Goal: Participate in discussion: Engage in conversation with other users on a specific topic

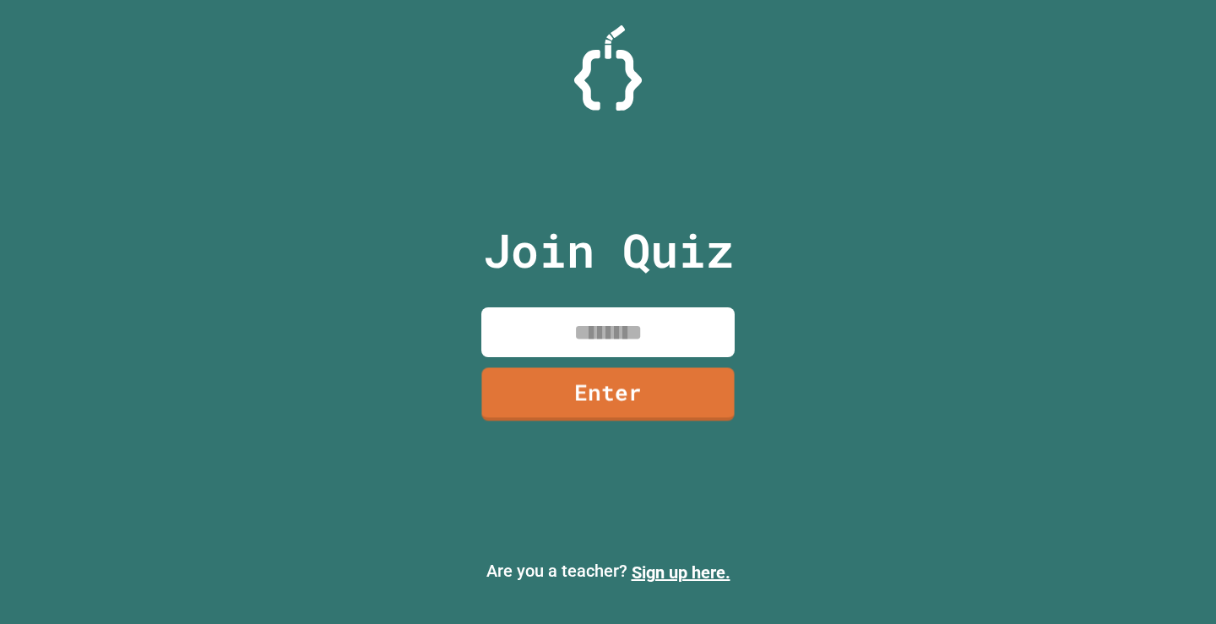
click at [659, 341] on input at bounding box center [607, 332] width 253 height 50
type input "********"
click at [708, 416] on link "Enter" at bounding box center [608, 393] width 258 height 54
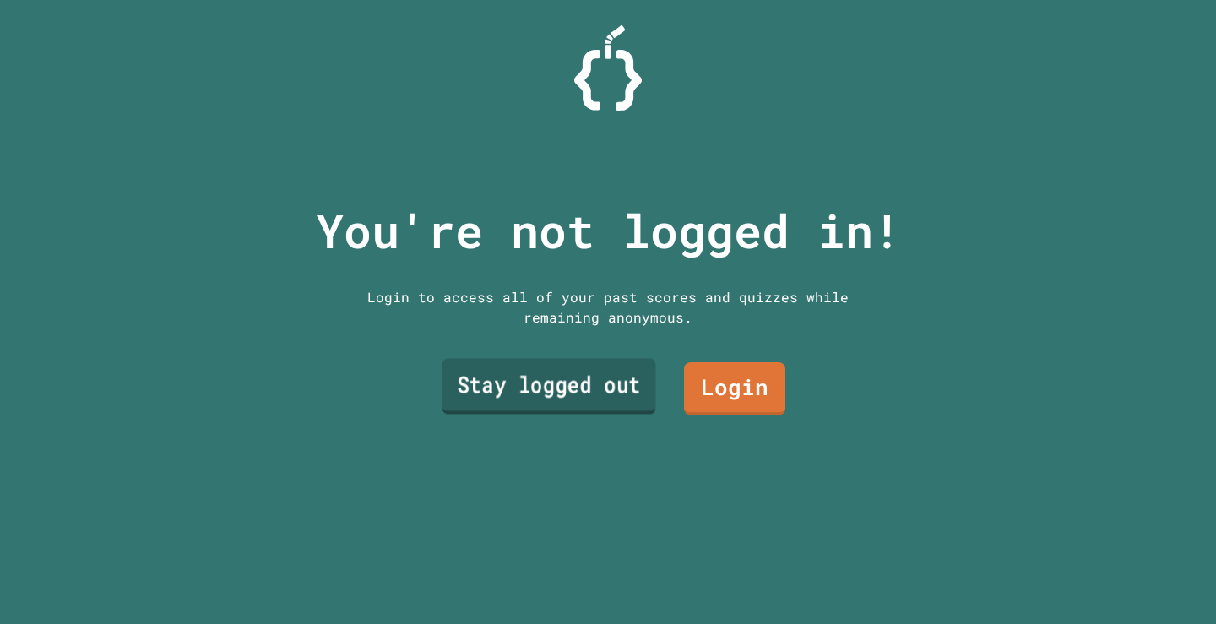
click at [550, 377] on link "Stay logged out" at bounding box center [549, 387] width 214 height 56
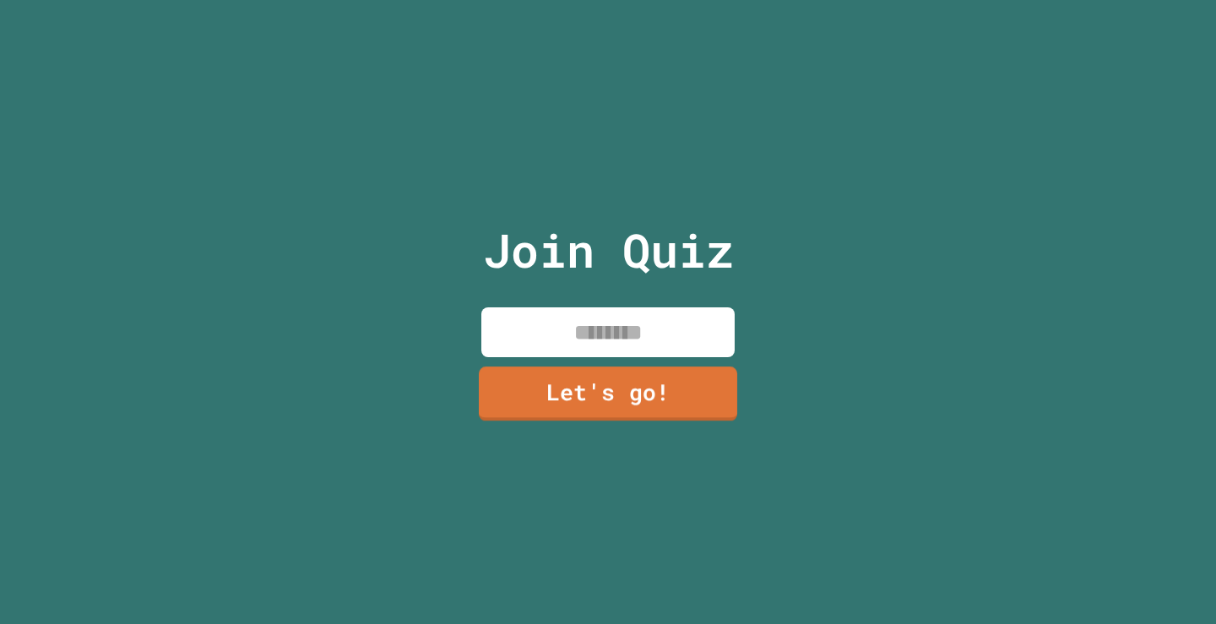
click at [620, 355] on div "Join Quiz Let's go!" at bounding box center [608, 312] width 285 height 624
click at [617, 339] on input at bounding box center [607, 332] width 253 height 50
type input "****"
click at [653, 378] on link "Let's go!" at bounding box center [608, 393] width 252 height 53
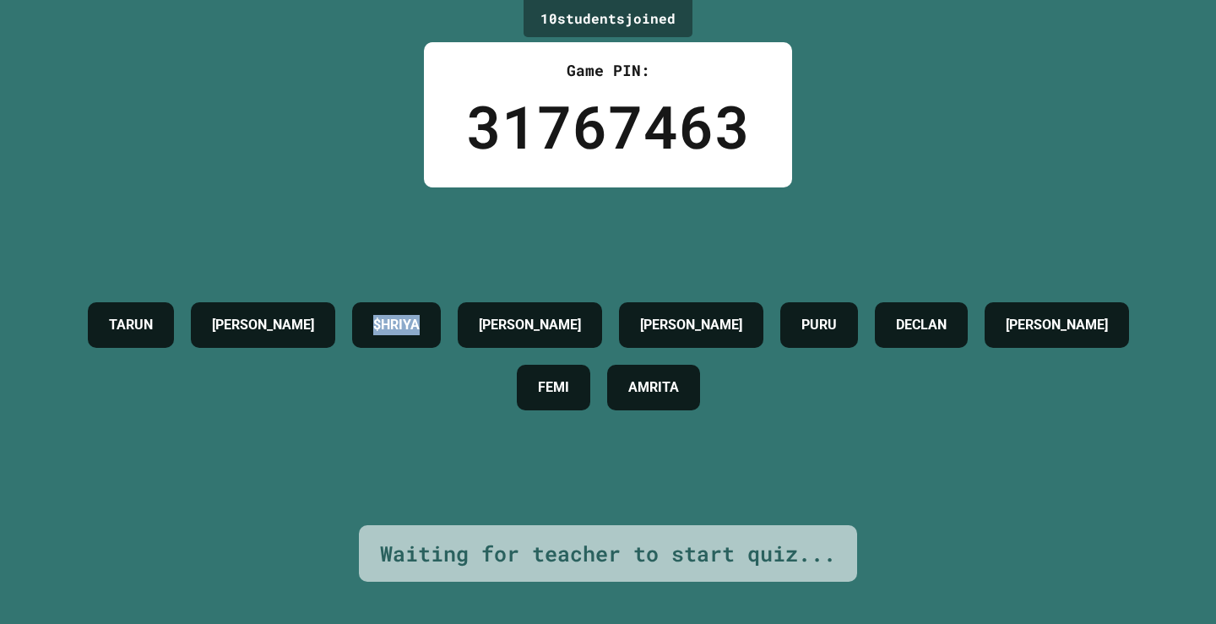
drag, startPoint x: 408, startPoint y: 322, endPoint x: 489, endPoint y: 310, distance: 81.9
click at [420, 315] on h4 "$HRIYA" at bounding box center [396, 325] width 46 height 20
click at [420, 334] on div "$HRIYA" at bounding box center [396, 325] width 89 height 46
drag, startPoint x: 401, startPoint y: 312, endPoint x: 496, endPoint y: 303, distance: 95.0
click at [441, 303] on div "$HRIYA" at bounding box center [396, 325] width 89 height 46
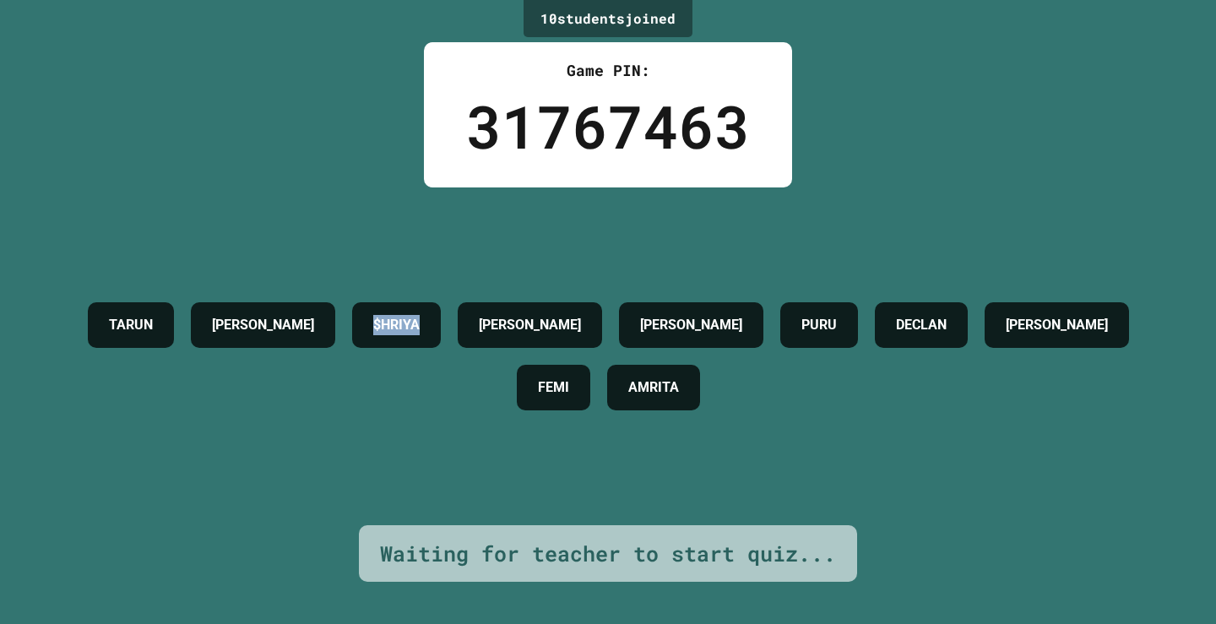
click at [420, 318] on h4 "$HRIYA" at bounding box center [396, 325] width 46 height 20
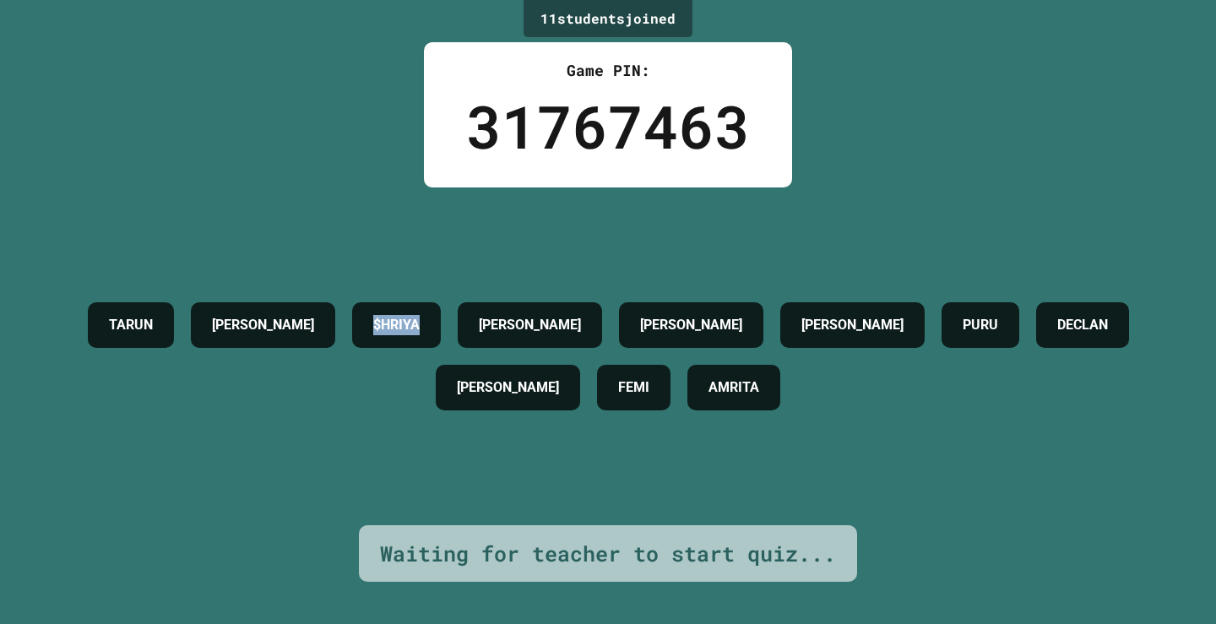
drag, startPoint x: 496, startPoint y: 301, endPoint x: 402, endPoint y: 316, distance: 95.8
click at [402, 316] on div "$HRIYA" at bounding box center [396, 325] width 89 height 46
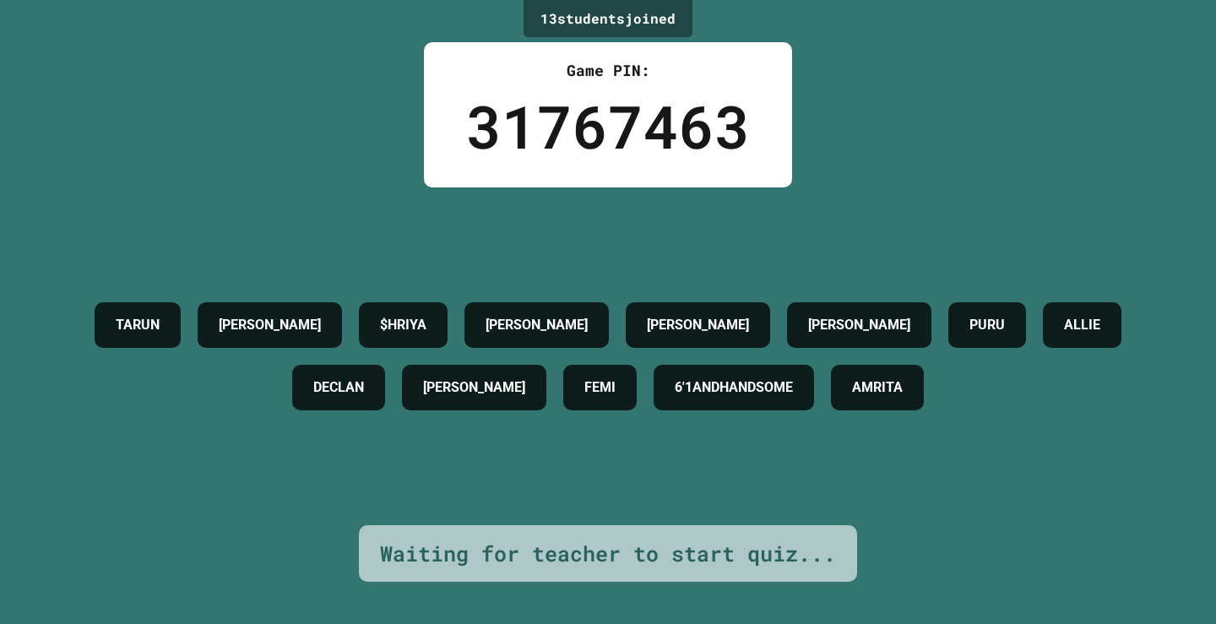
click at [827, 149] on div "13 student s joined Game PIN: 31767463 TARUN MANAN $HRIYA NIYATI ESHITA PATRICK…" at bounding box center [608, 312] width 1216 height 624
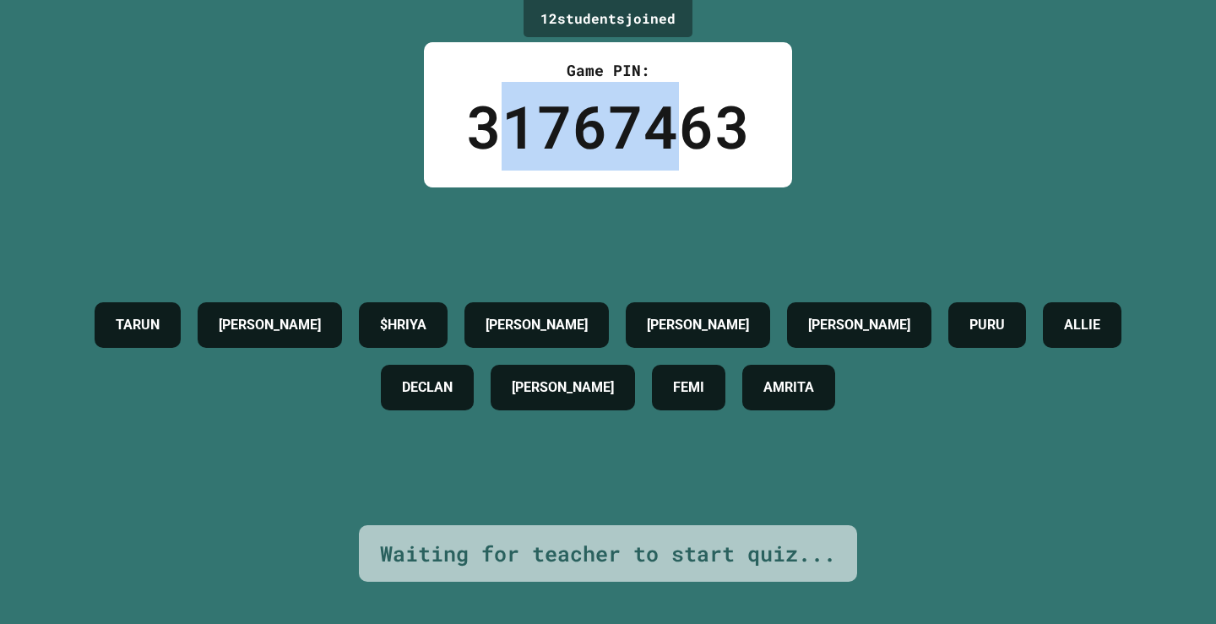
drag, startPoint x: 508, startPoint y: 116, endPoint x: 686, endPoint y: 133, distance: 178.2
click at [686, 133] on div "31767463" at bounding box center [608, 126] width 284 height 89
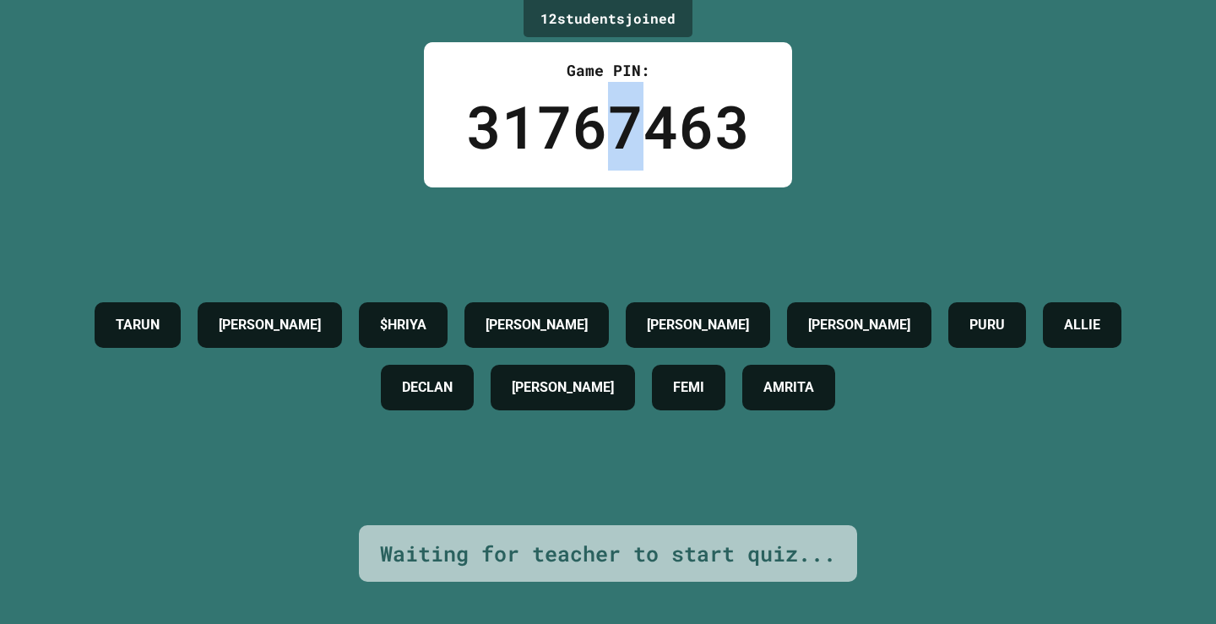
drag, startPoint x: 594, startPoint y: 143, endPoint x: 642, endPoint y: 138, distance: 47.5
click at [642, 138] on div "31767463" at bounding box center [608, 126] width 284 height 89
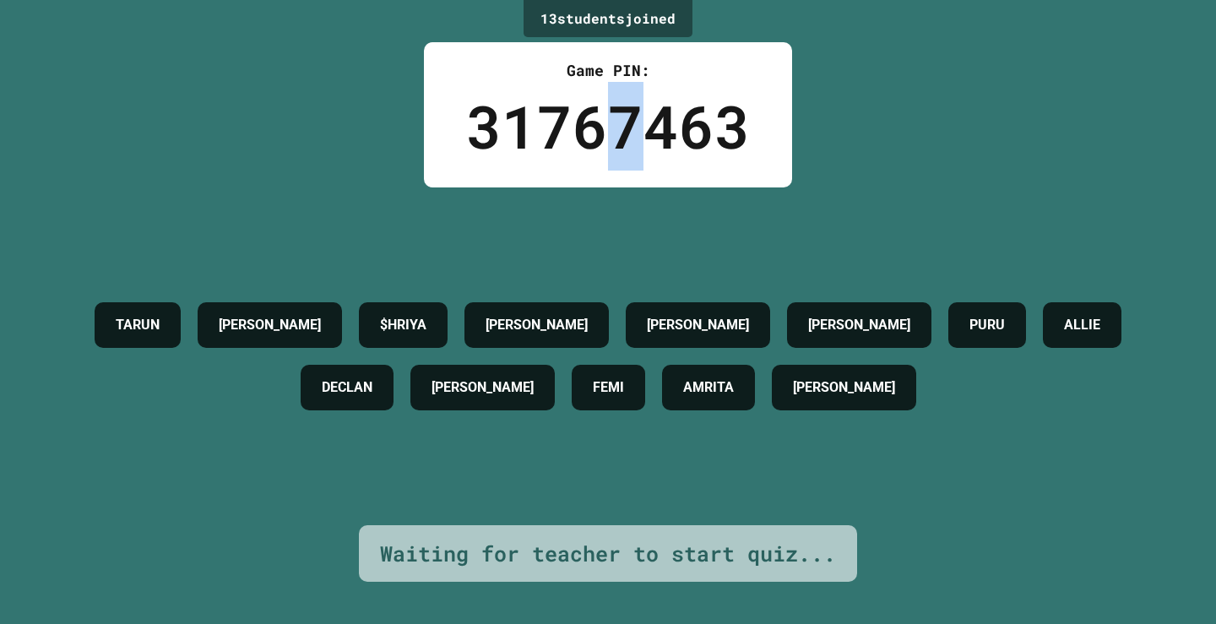
click at [600, 138] on div "31767463" at bounding box center [608, 126] width 284 height 89
drag, startPoint x: 569, startPoint y: 133, endPoint x: 634, endPoint y: 133, distance: 65.0
click at [634, 133] on div "31767463" at bounding box center [608, 126] width 284 height 89
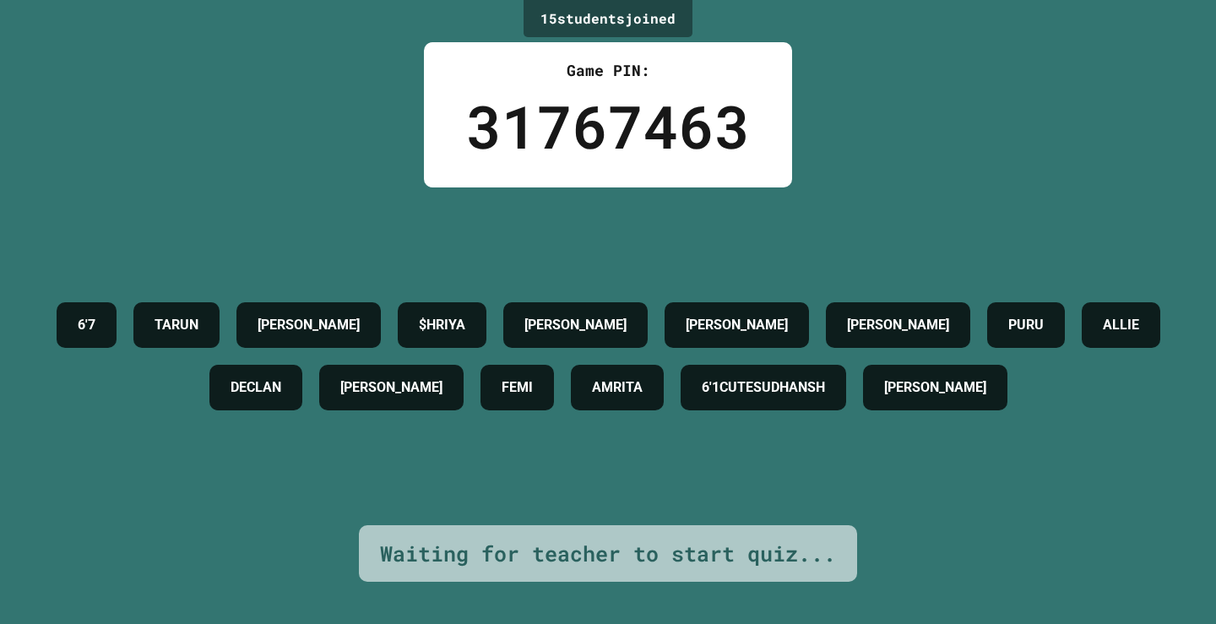
click at [82, 308] on div "6'7 TARUN MANAN $HRIYA NIYATI ESHITA PATRICK PURU ALLIE DECLAN EKANSH FEMI AMRI…" at bounding box center [607, 356] width 1131 height 125
drag, startPoint x: 854, startPoint y: 346, endPoint x: 1012, endPoint y: 348, distance: 157.9
click at [825, 377] on h4 "6'1CUTESUDHANSH" at bounding box center [763, 387] width 123 height 20
click at [846, 372] on div "6'1CUTESUDHANSH" at bounding box center [763, 388] width 165 height 46
drag, startPoint x: 941, startPoint y: 363, endPoint x: 1085, endPoint y: 358, distance: 143.6
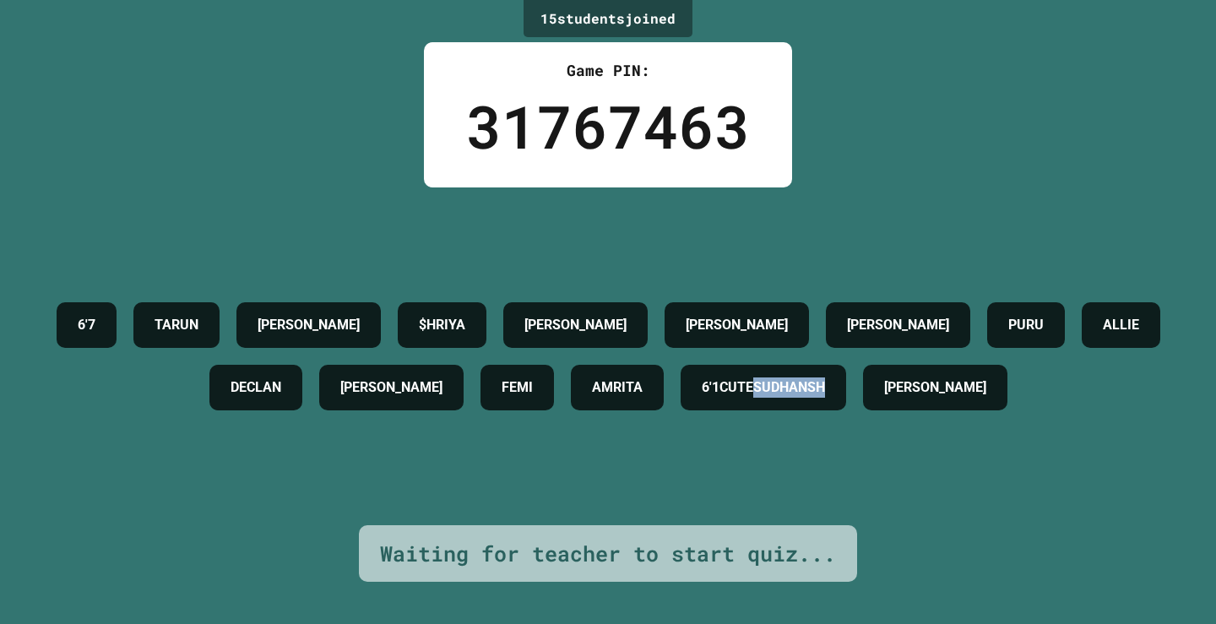
click at [846, 365] on div "6'1CUTESUDHANSH" at bounding box center [763, 388] width 165 height 46
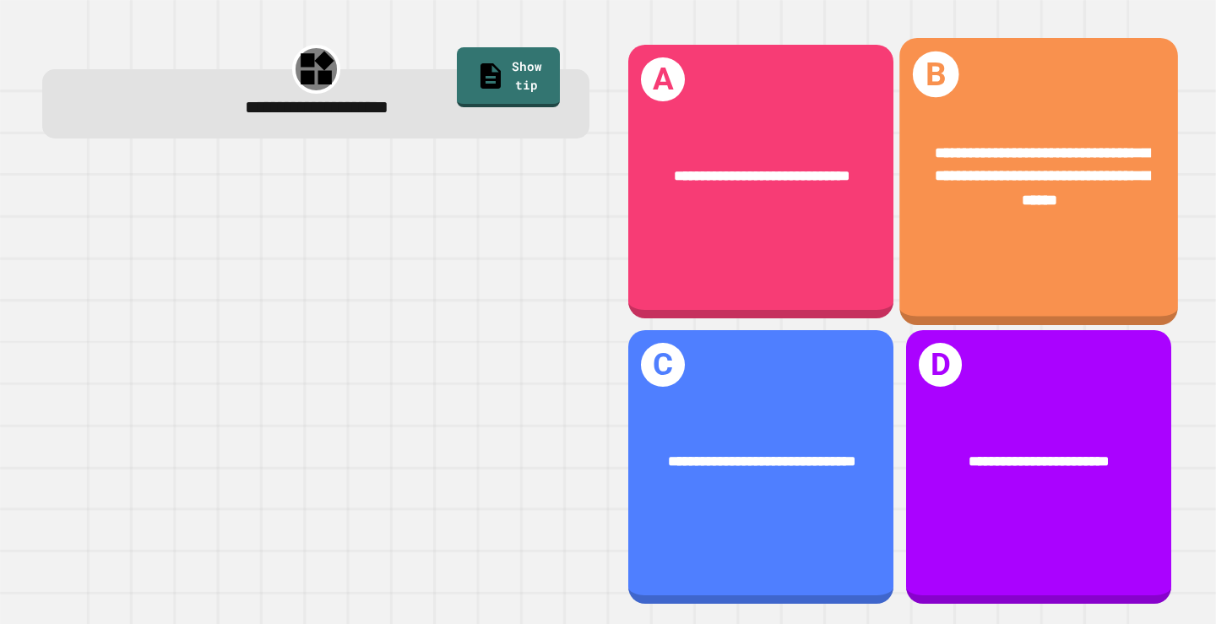
click at [1005, 206] on div "**********" at bounding box center [1038, 176] width 279 height 131
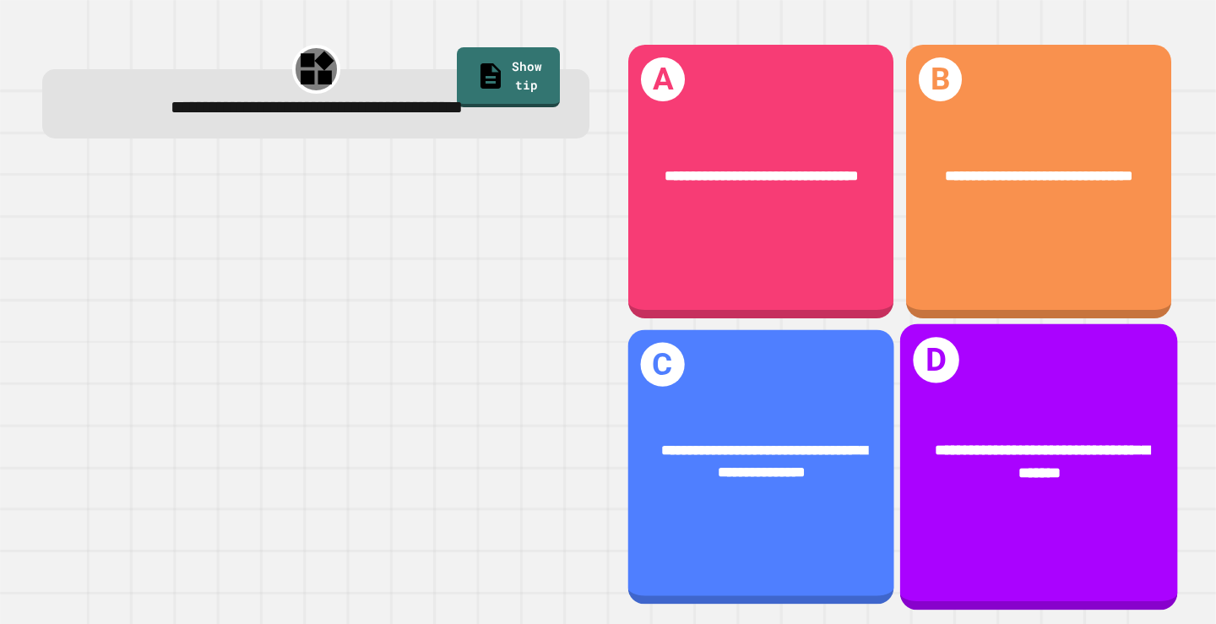
click at [843, 515] on div "**********" at bounding box center [761, 467] width 266 height 274
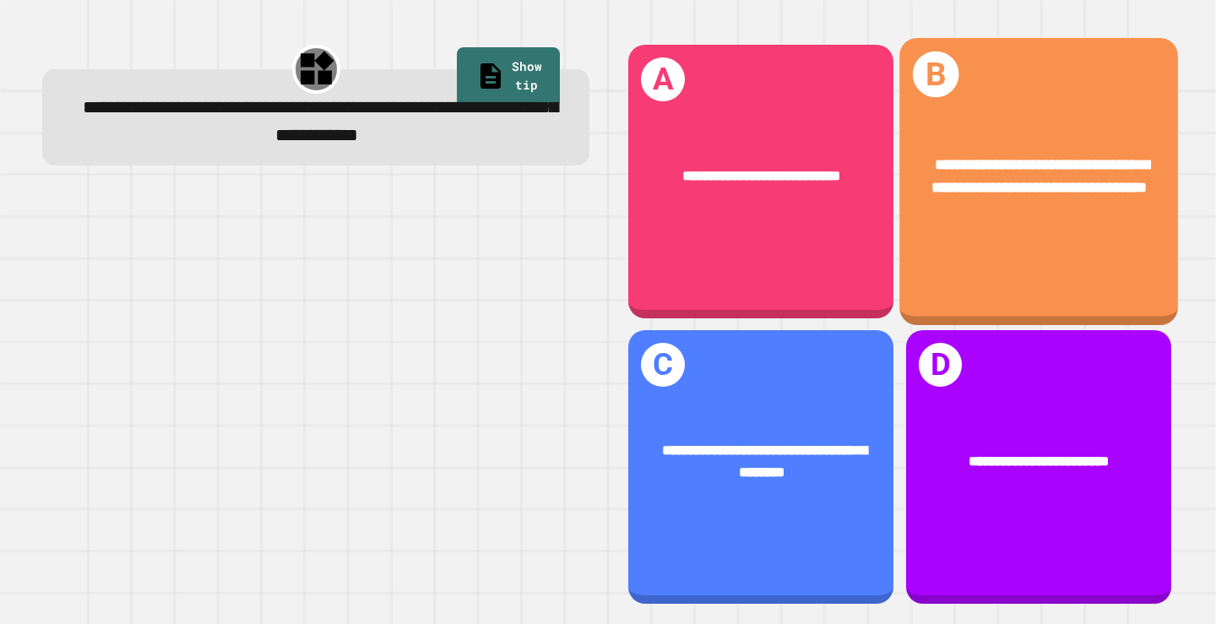
click at [999, 258] on div "**********" at bounding box center [1038, 181] width 279 height 287
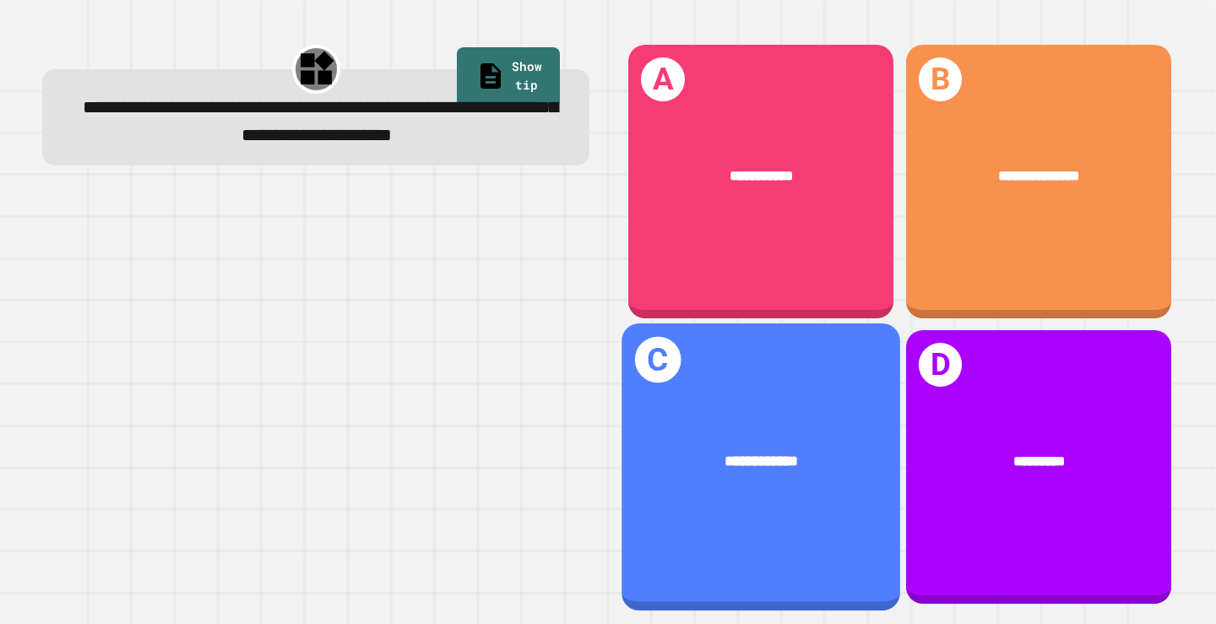
click at [779, 466] on div "**********" at bounding box center [761, 462] width 279 height 84
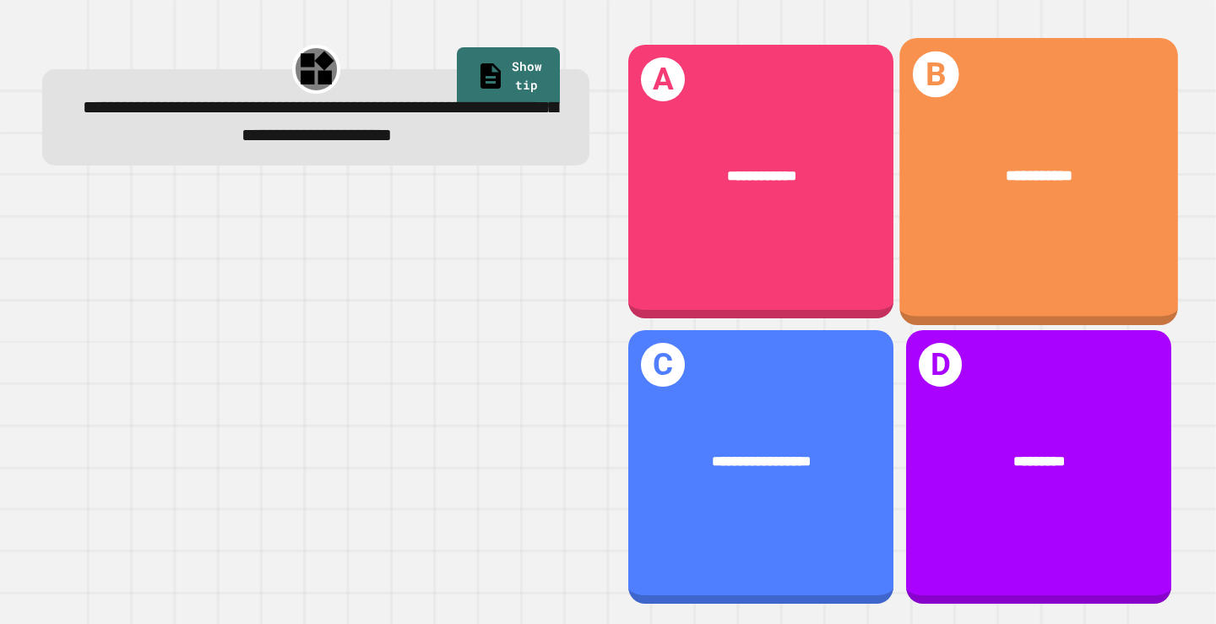
click at [984, 215] on div "**********" at bounding box center [1038, 181] width 279 height 287
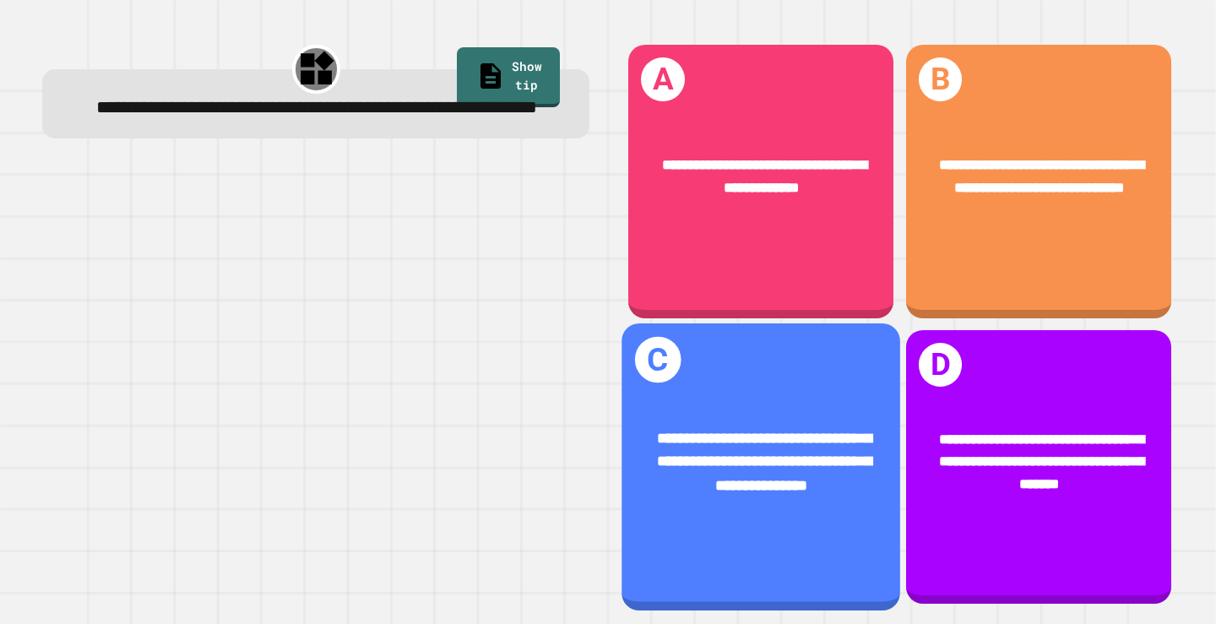
click at [810, 545] on div "**********" at bounding box center [761, 466] width 279 height 287
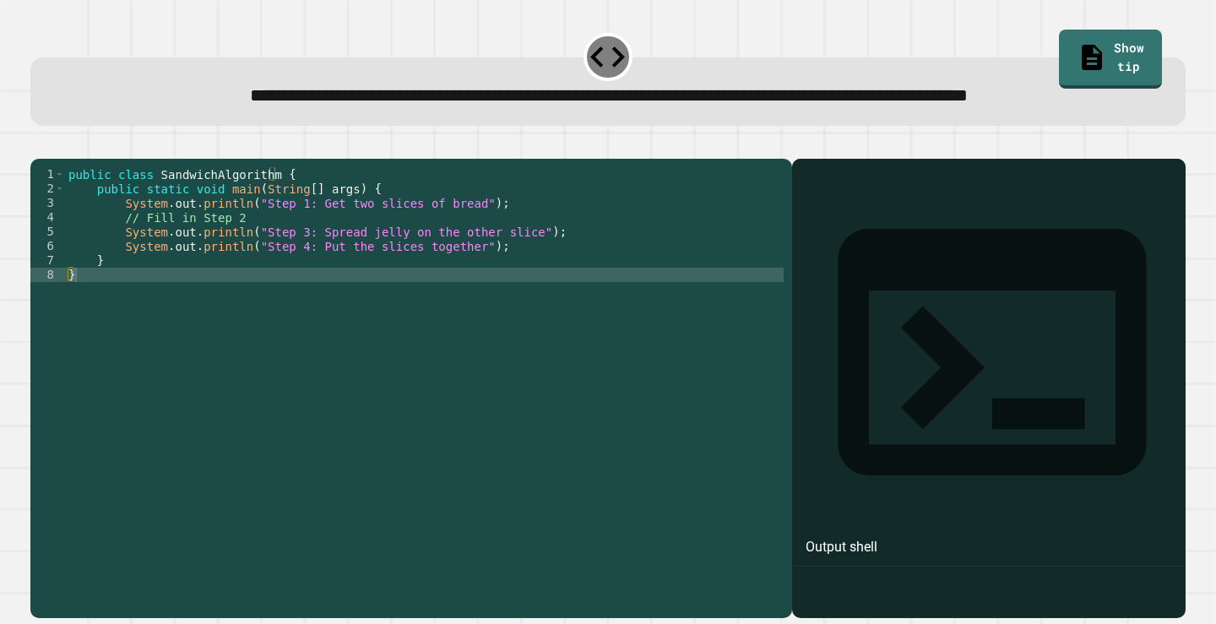
click at [472, 284] on div "public class SandwichAlgorithm { public static void main ( String [ ] args ) { …" at bounding box center [424, 353] width 719 height 373
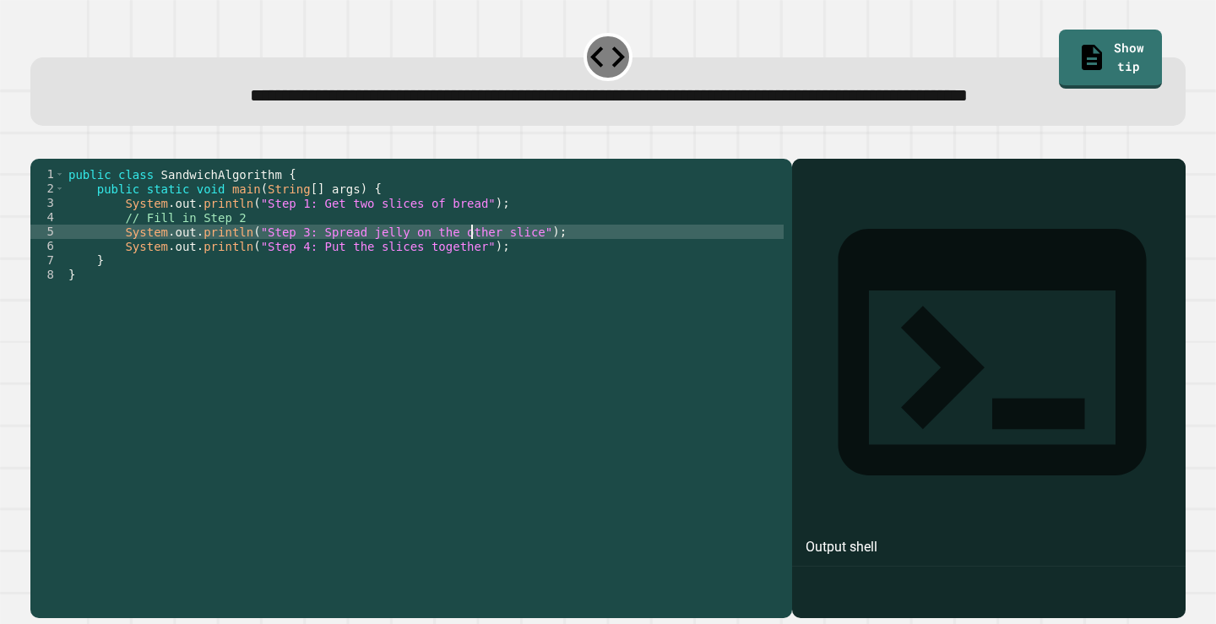
click at [554, 298] on div "public class SandwichAlgorithm { public static void main ( String [ ] args ) { …" at bounding box center [424, 353] width 719 height 373
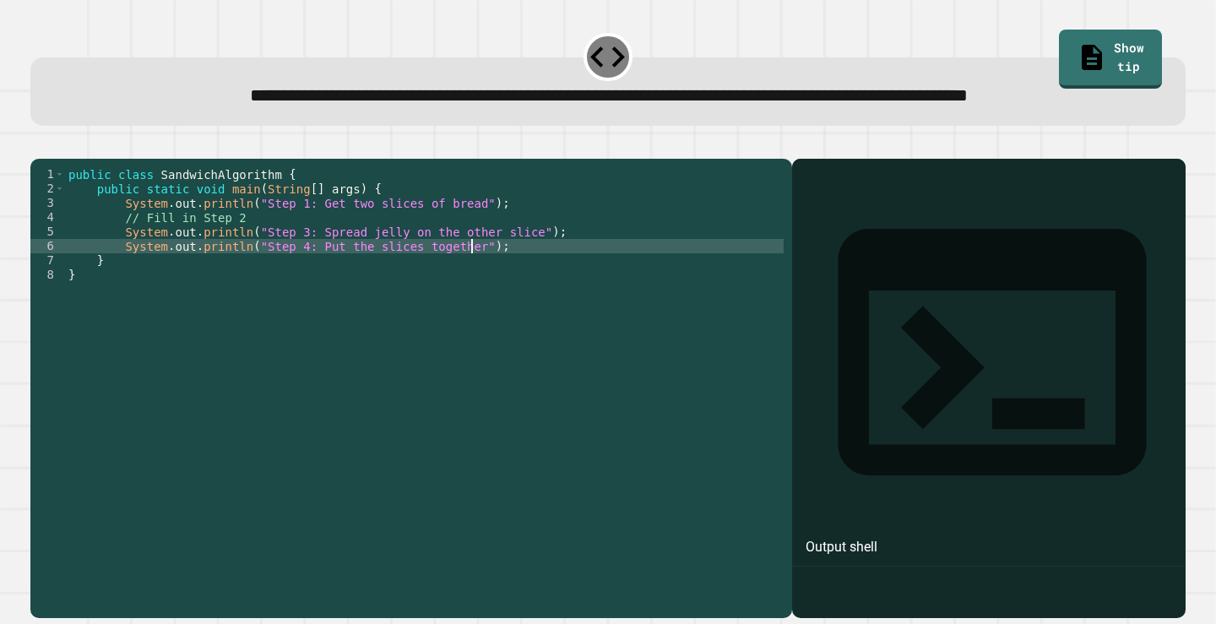
click at [556, 294] on div "public class SandwichAlgorithm { public static void main ( String [ ] args ) { …" at bounding box center [424, 353] width 719 height 373
click at [558, 293] on div "public class SandwichAlgorithm { public static void main ( String [ ] args ) { …" at bounding box center [424, 353] width 719 height 373
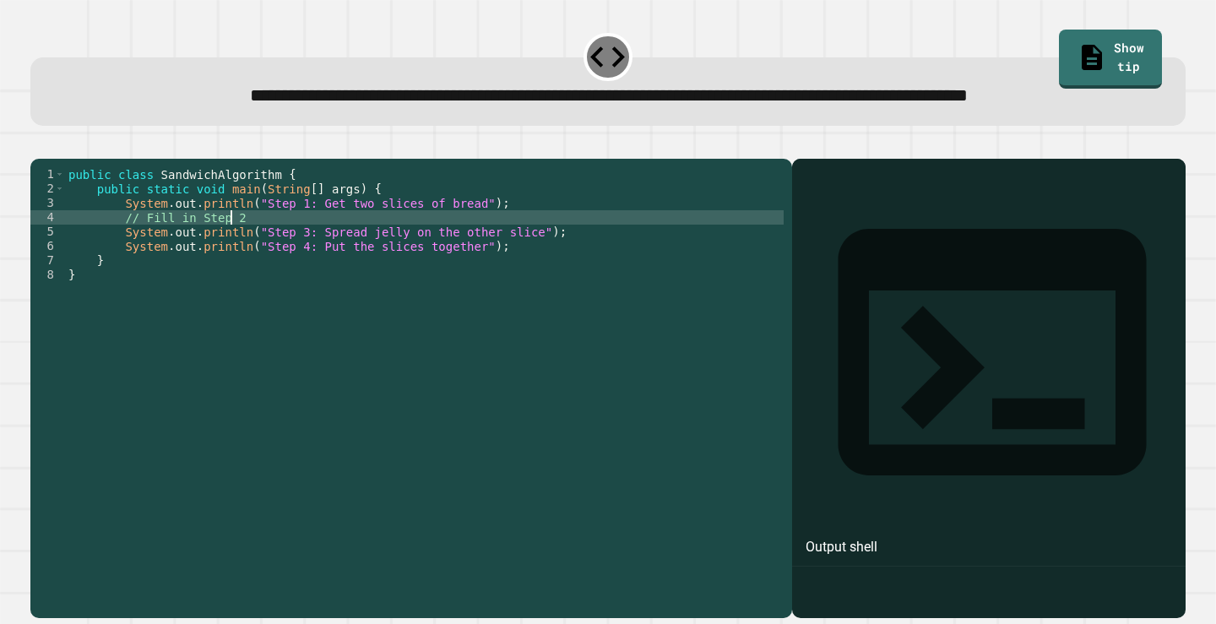
click at [537, 269] on div "public class SandwichAlgorithm { public static void main ( String [ ] args ) { …" at bounding box center [424, 353] width 719 height 373
type textarea "**********"
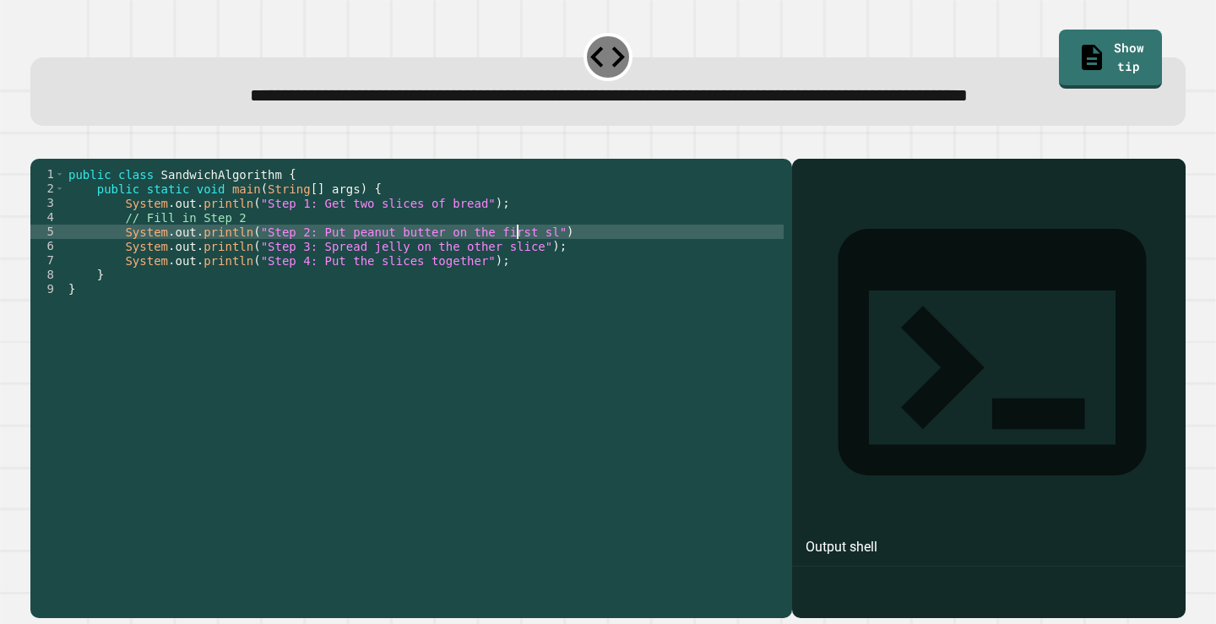
scroll to position [0, 32]
click at [639, 296] on div "public class SandwichAlgorithm { public static void main ( String [ ] args ) { …" at bounding box center [424, 353] width 719 height 373
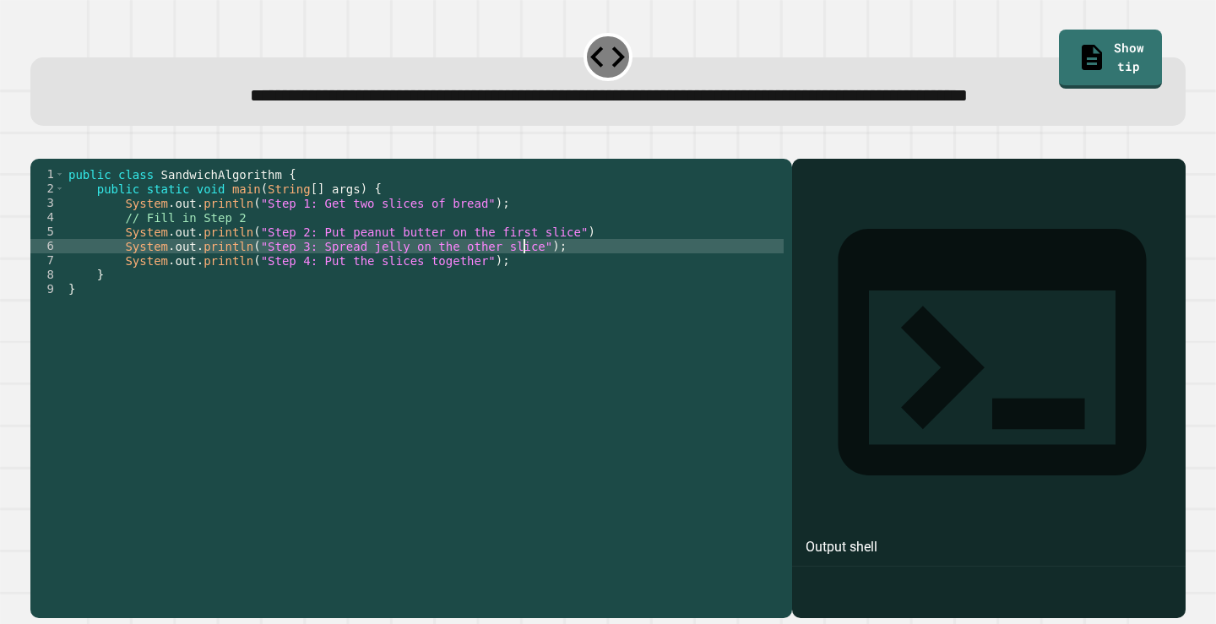
click at [642, 293] on div "public class SandwichAlgorithm { public static void main ( String [ ] args ) { …" at bounding box center [424, 353] width 719 height 373
click at [648, 287] on div "public class SandwichAlgorithm { public static void main ( String [ ] args ) { …" at bounding box center [424, 353] width 719 height 373
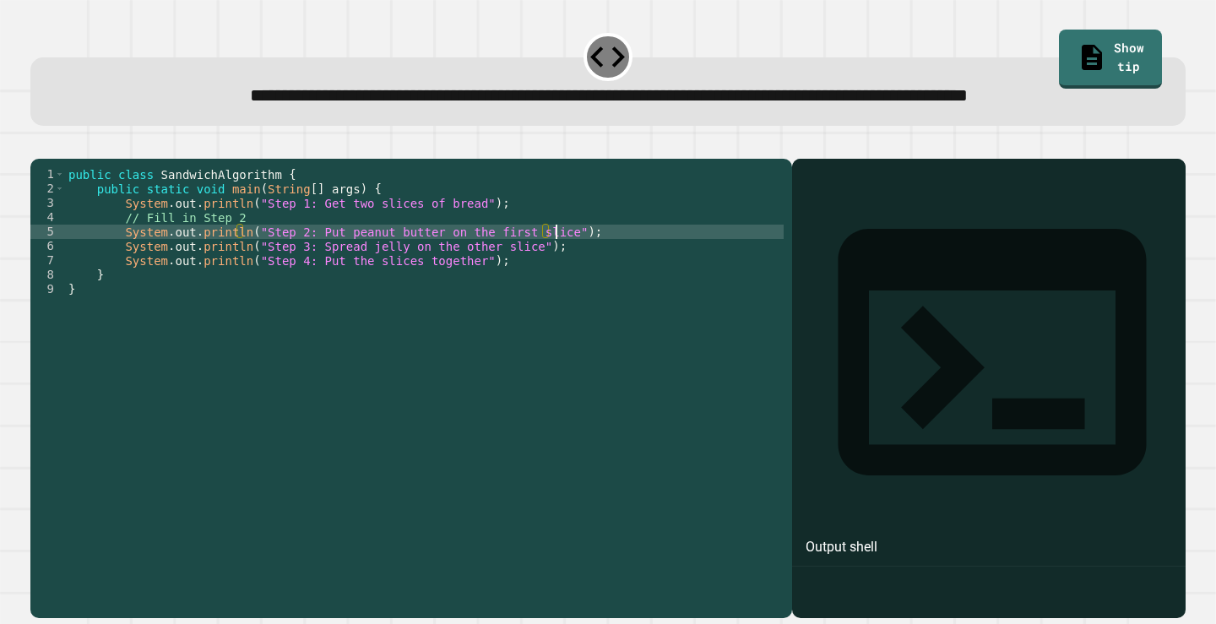
scroll to position [0, 34]
click at [311, 290] on div "public class SandwichAlgorithm { public static void main ( String [ ] args ) { …" at bounding box center [424, 353] width 719 height 373
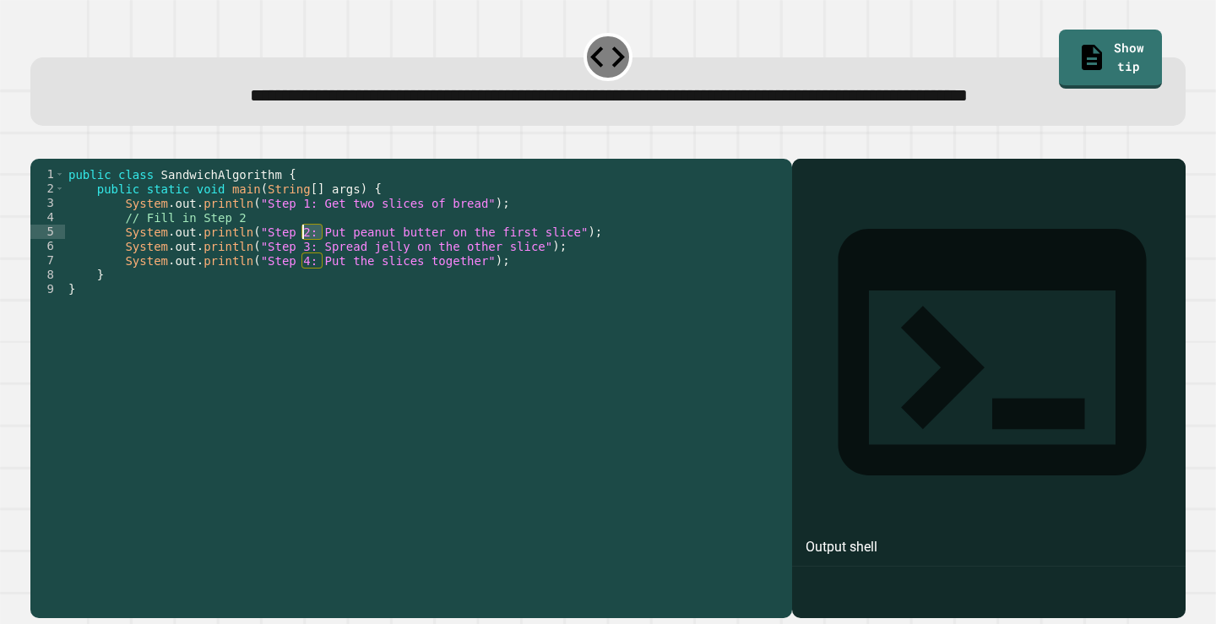
click at [311, 290] on div "public class SandwichAlgorithm { public static void main ( String [ ] args ) { …" at bounding box center [424, 353] width 719 height 373
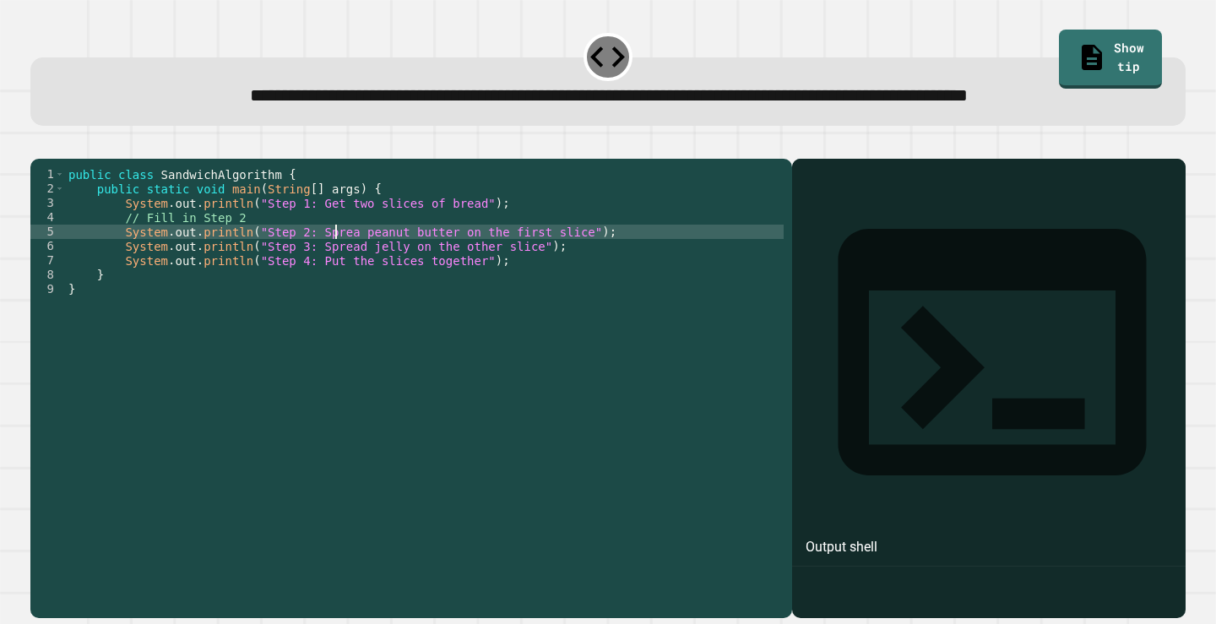
scroll to position [0, 19]
click at [39, 144] on icon "button" at bounding box center [39, 144] width 0 height 0
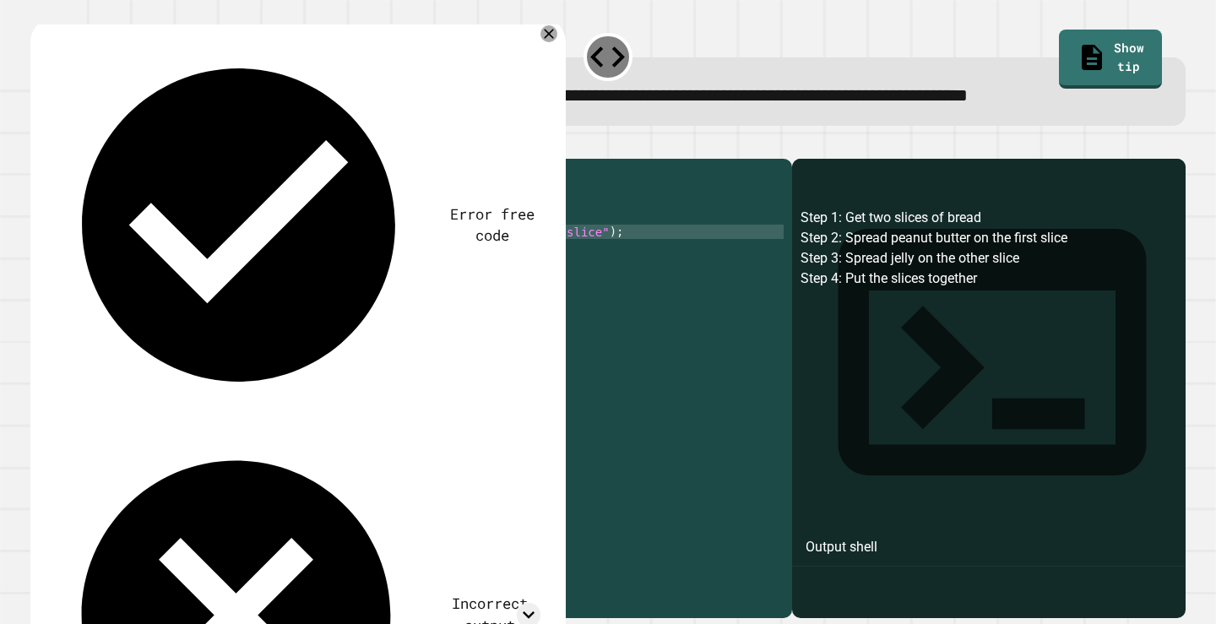
click at [542, 42] on icon at bounding box center [548, 33] width 17 height 17
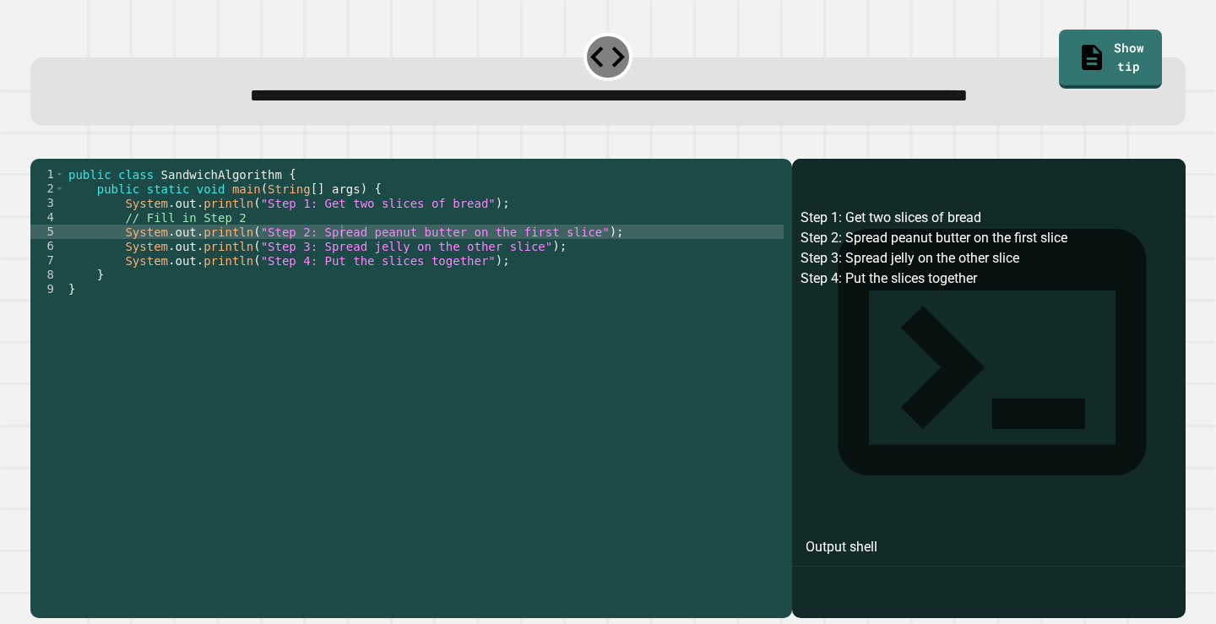
click at [39, 144] on icon "button" at bounding box center [39, 144] width 0 height 0
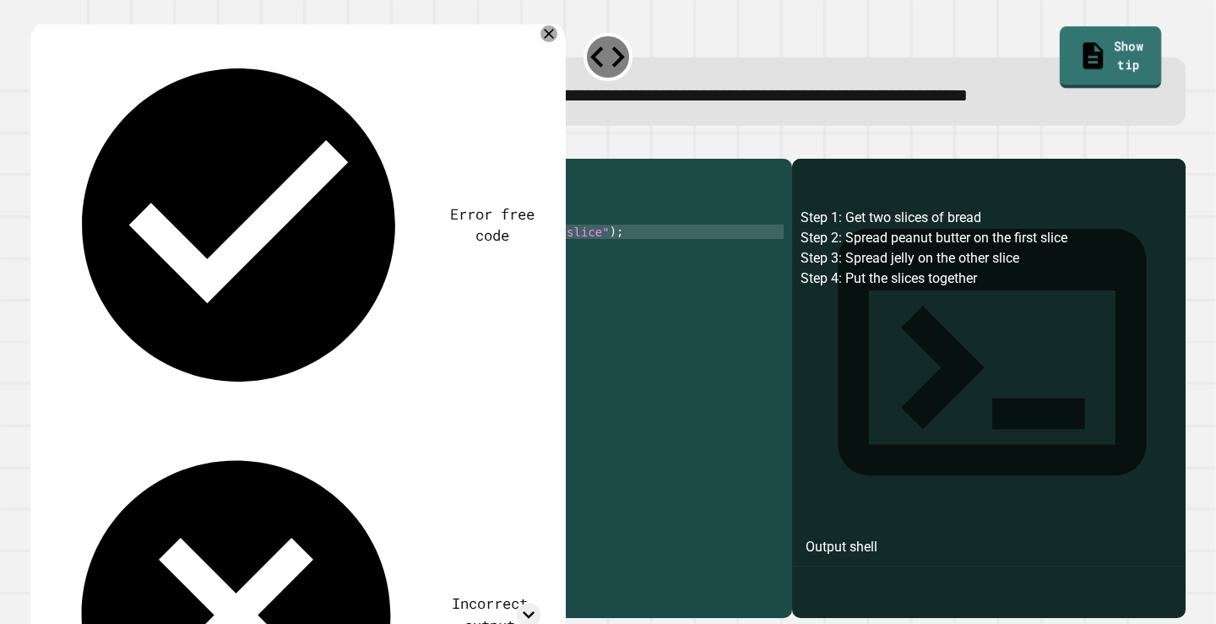
click at [1098, 53] on link "Show tip" at bounding box center [1111, 57] width 102 height 62
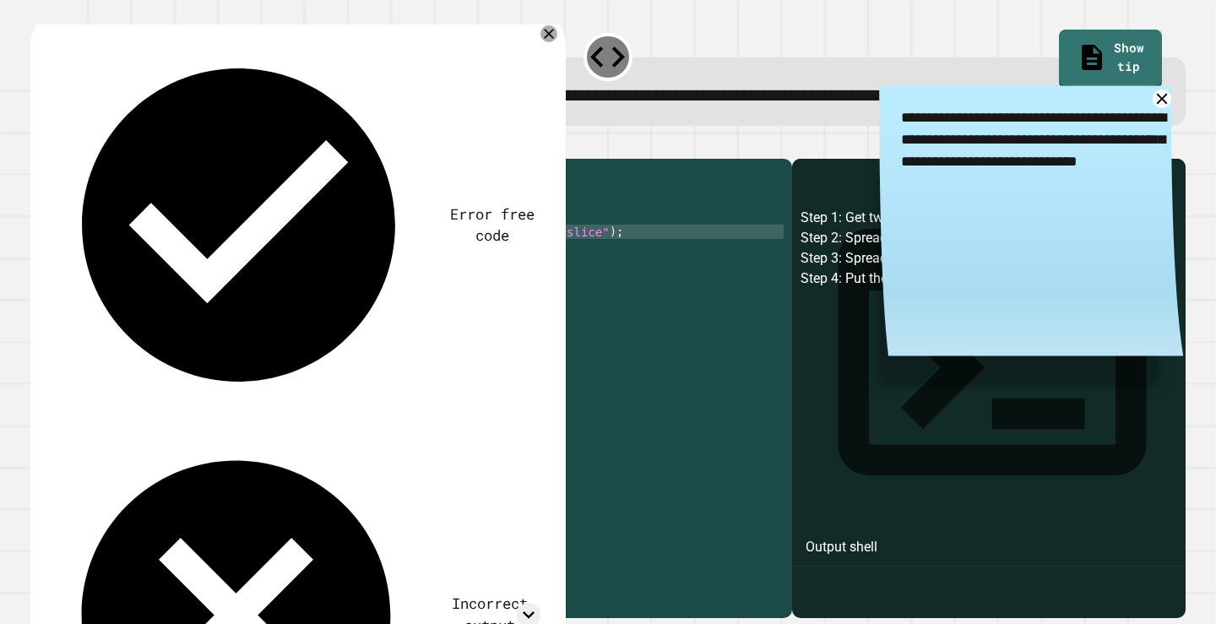
click at [669, 299] on div "public class SandwichAlgorithm { public static void main ( String [ ] args ) { …" at bounding box center [424, 353] width 719 height 373
click at [673, 285] on div "public class SandwichAlgorithm { public static void main ( String [ ] args ) { …" at bounding box center [424, 353] width 719 height 373
click at [507, 287] on div "public class SandwichAlgorithm { public static void main ( String [ ] args ) { …" at bounding box center [424, 353] width 719 height 373
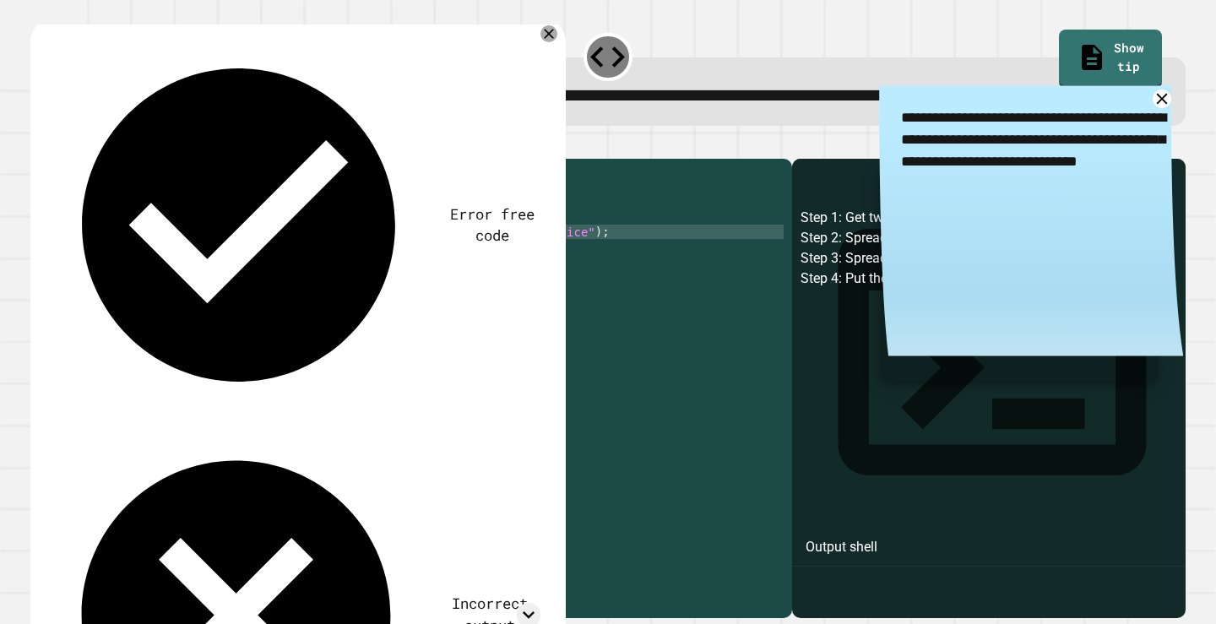
click at [55, 160] on icon "button" at bounding box center [50, 155] width 9 height 12
click at [474, 280] on div "public class SandwichAlgorithm { public static void main ( String [ ] args ) { …" at bounding box center [424, 353] width 719 height 373
type textarea "**********"
click at [39, 144] on icon "button" at bounding box center [39, 144] width 0 height 0
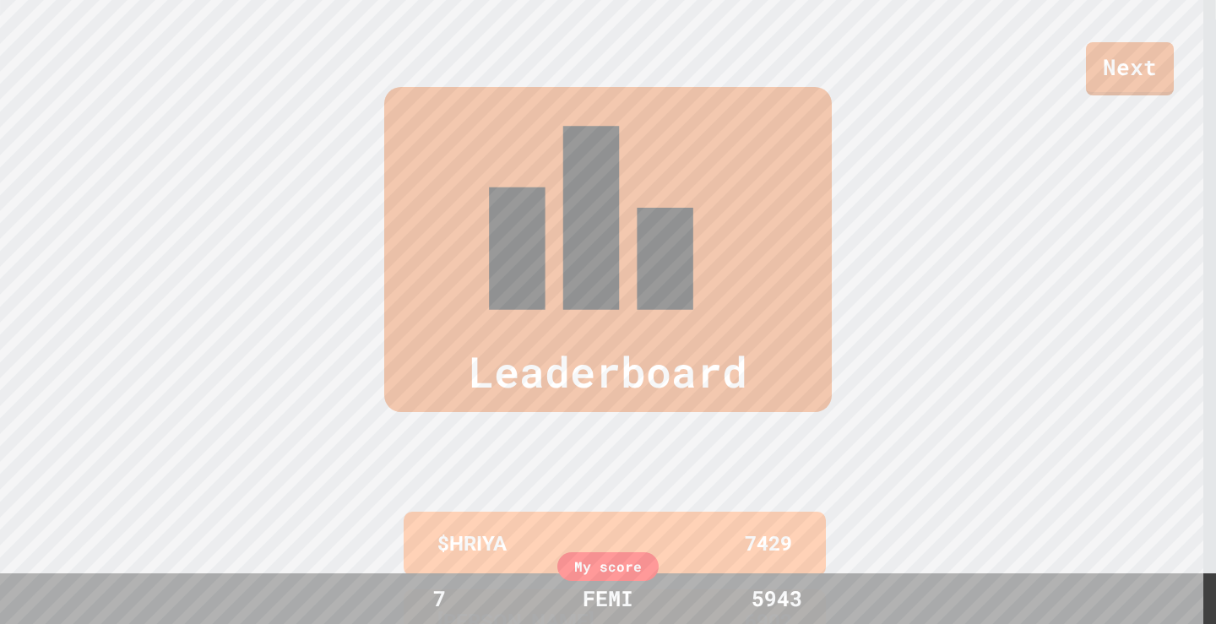
scroll to position [703, 0]
